Goal: Transaction & Acquisition: Purchase product/service

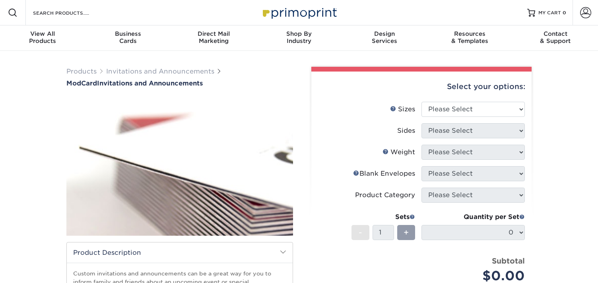
scroll to position [12, 0]
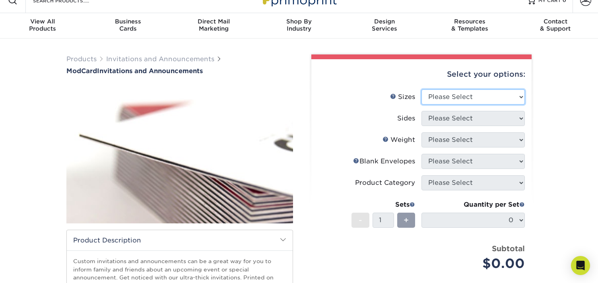
click at [462, 104] on select "Please Select 4.25" x 5.5" 4.25" x 6" 5" x 7" 6" x 6"" at bounding box center [473, 96] width 103 height 15
select select "5.00x7.00"
click at [422, 89] on select "Please Select 4.25" x 5.5" 4.25" x 6" 5" x 7" 6" x 6"" at bounding box center [473, 96] width 103 height 15
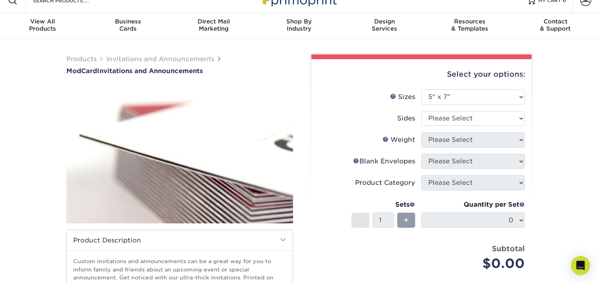
click at [457, 110] on li "Sizes Help Sizes Please Select 4.25" x 5.5" 4.25" x 6" 5" x 7" 6" x 6"" at bounding box center [421, 99] width 207 height 21
click at [457, 119] on select "Please Select Print Both Sides Print Front Only" at bounding box center [473, 118] width 103 height 15
select select "13abbda7-1d64-4f25-8bb2-c179b224825d"
click at [422, 111] on select "Please Select Print Both Sides Print Front Only" at bounding box center [473, 118] width 103 height 15
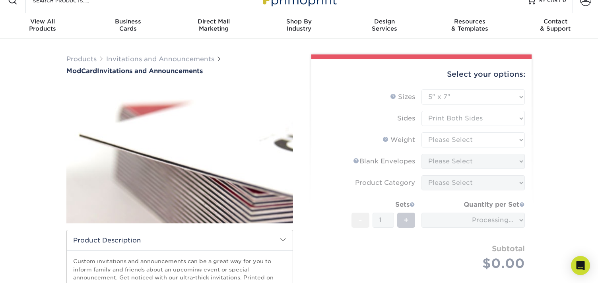
click at [464, 140] on form "Sizes Help Sizes Please Select 4.25" x 5.5" 4.25" x 6" 5" x 7" 6" x 6" Sides Pl…" at bounding box center [422, 189] width 208 height 200
click at [456, 139] on form "Sizes Help Sizes Please Select 4.25" x 5.5" 4.25" x 6" 5" x 7" 6" x 6" Sides Pl…" at bounding box center [422, 189] width 208 height 200
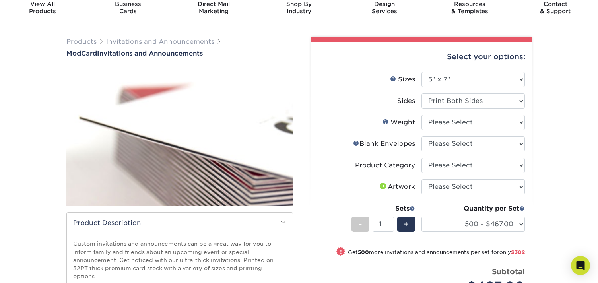
scroll to position [27, 0]
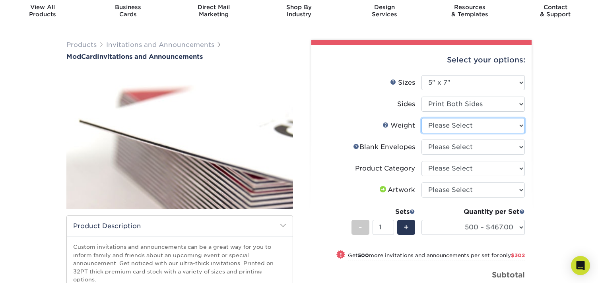
click at [458, 124] on select "Please Select 32PTUCBLK" at bounding box center [473, 125] width 103 height 15
select select "32PTUCBLK"
click at [422, 118] on select "Please Select 32PTUCBLK" at bounding box center [473, 125] width 103 height 15
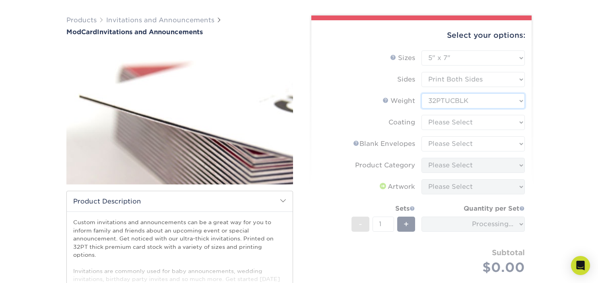
scroll to position [61, 0]
